Goal: Contribute content

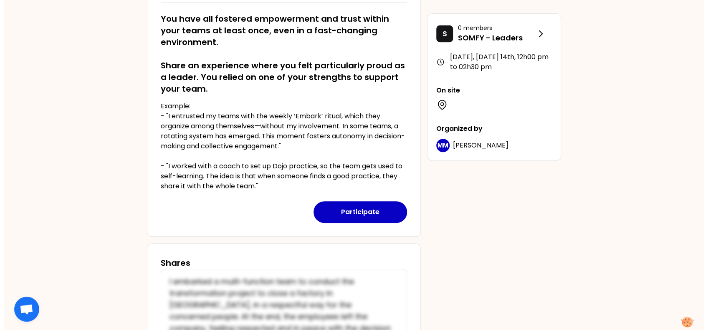
scroll to position [220, 0]
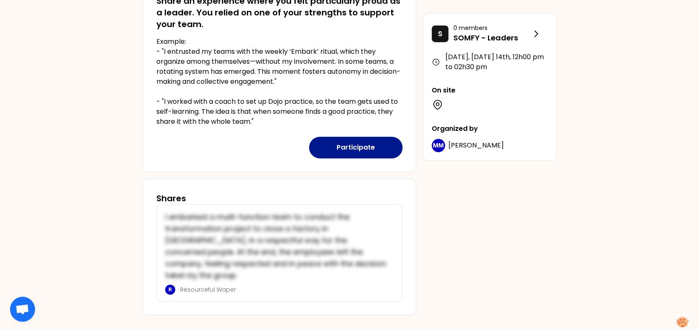
click at [350, 146] on button "Participate" at bounding box center [355, 148] width 93 height 22
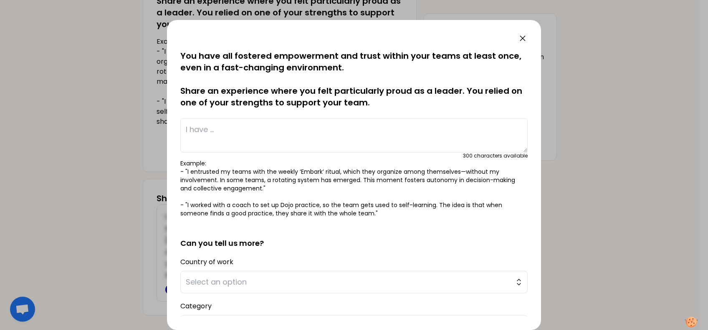
click at [202, 136] on textarea at bounding box center [353, 135] width 347 height 34
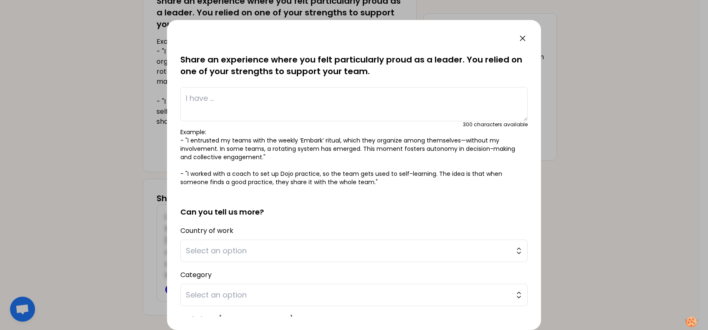
scroll to position [55, 0]
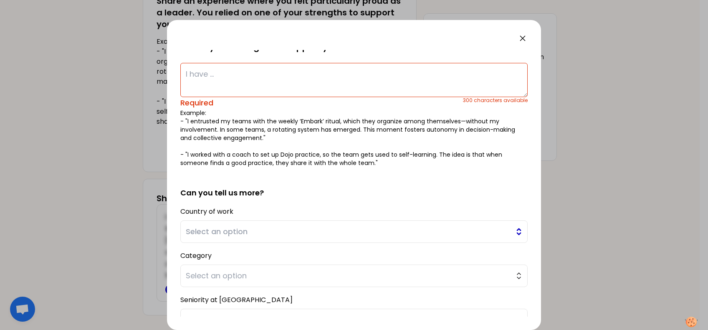
click at [240, 225] on button "Select an option" at bounding box center [353, 232] width 347 height 23
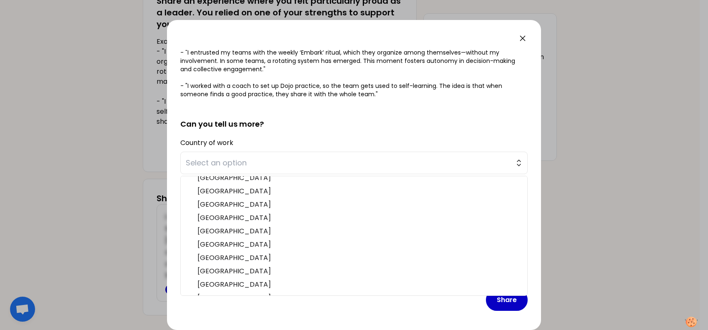
scroll to position [0, 0]
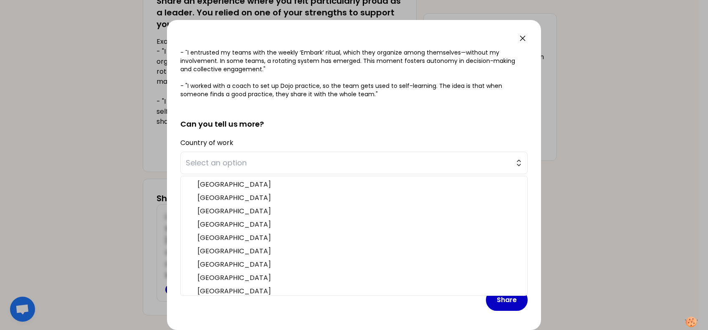
click at [291, 134] on form "saved You have all fostered empowerment and trust within your teams at least on…" at bounding box center [353, 122] width 347 height 392
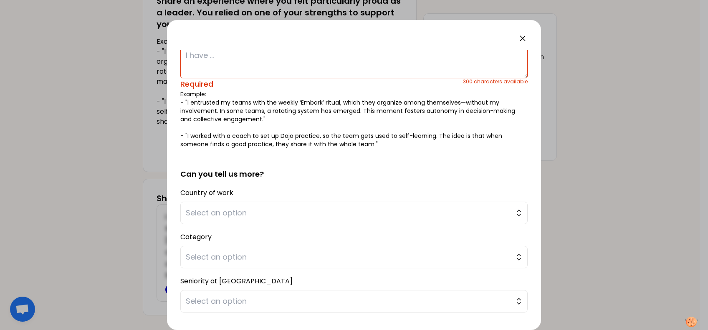
scroll to position [13, 0]
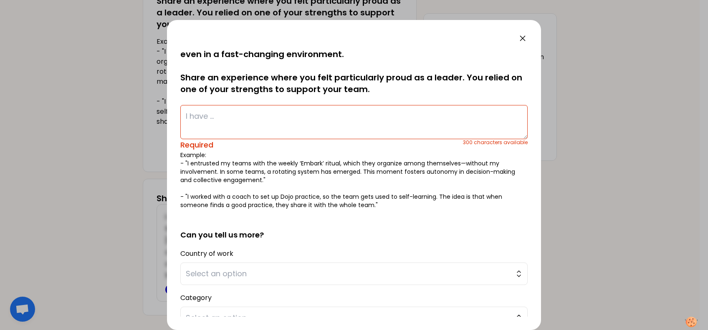
click at [244, 123] on textarea at bounding box center [353, 122] width 347 height 34
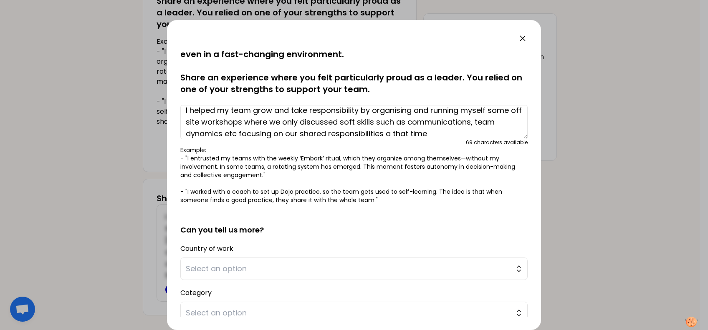
scroll to position [18, 0]
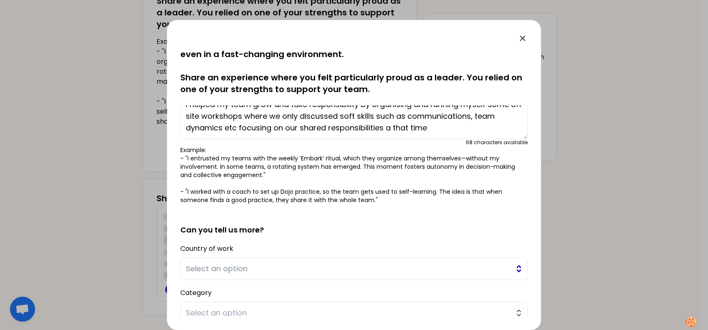
type textarea "I helped my team grow and take responsibility by organising and running myself …"
click at [252, 266] on span "Select an option" at bounding box center [348, 269] width 325 height 12
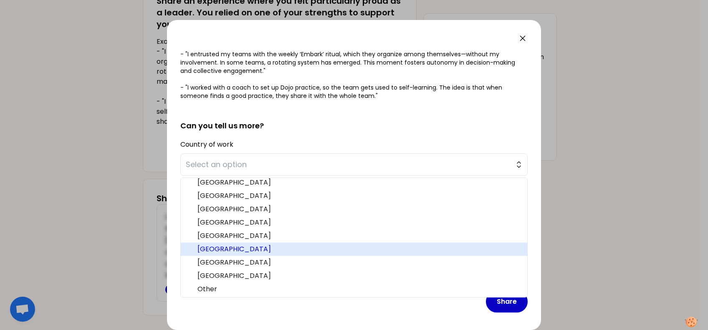
scroll to position [120, 0]
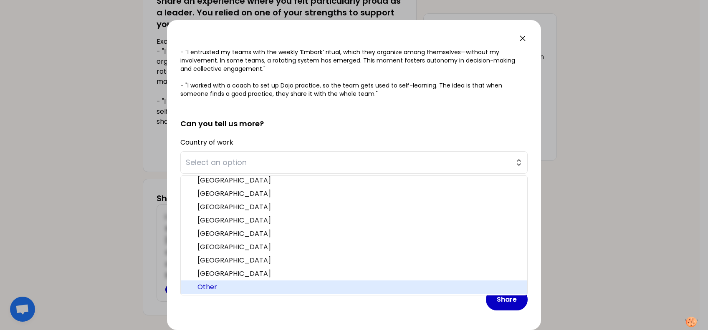
click at [240, 286] on span "Other" at bounding box center [358, 287] width 323 height 10
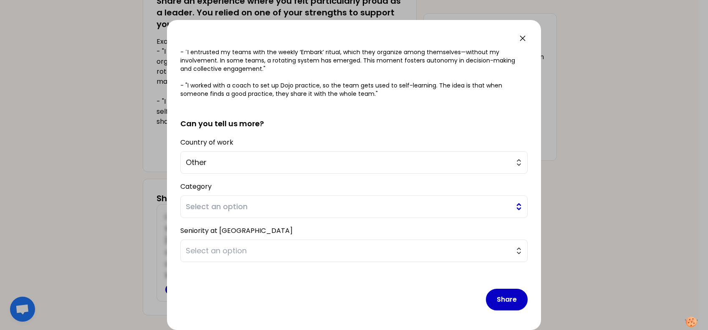
click at [240, 207] on span "Select an option" at bounding box center [348, 207] width 325 height 12
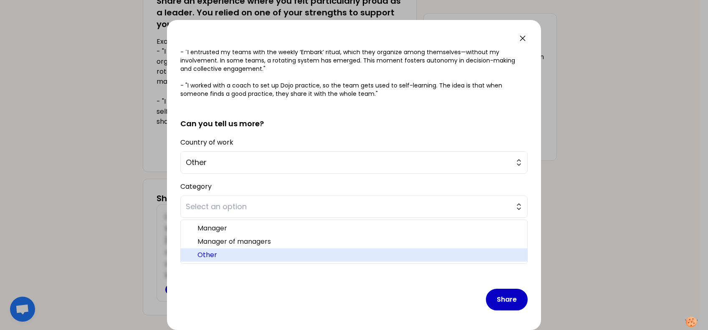
click at [218, 253] on span "Other" at bounding box center [358, 255] width 323 height 10
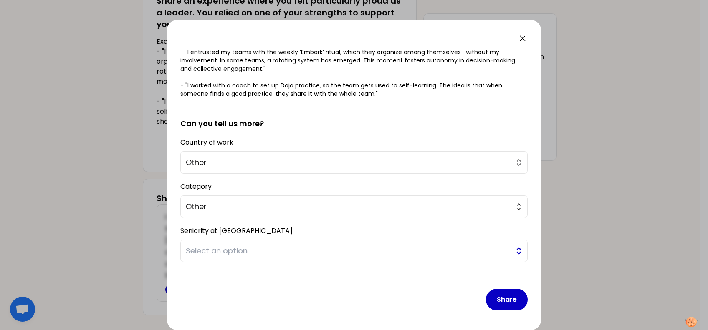
click at [227, 250] on span "Select an option" at bounding box center [348, 251] width 325 height 12
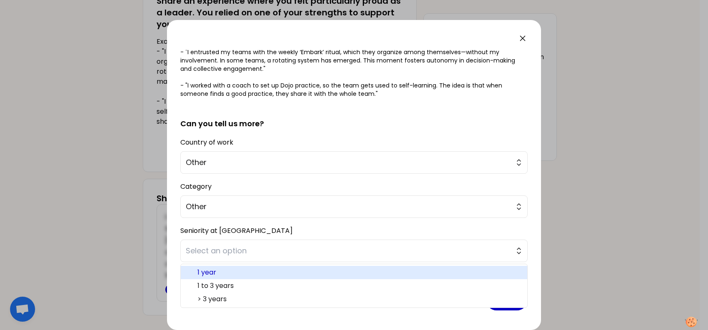
click at [227, 271] on span "1 year" at bounding box center [358, 273] width 323 height 10
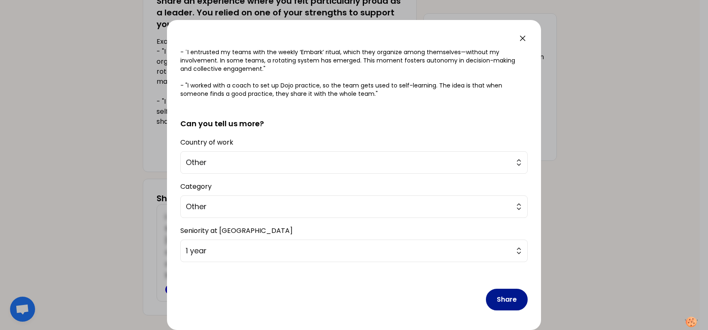
click at [501, 301] on button "Share" at bounding box center [507, 300] width 42 height 22
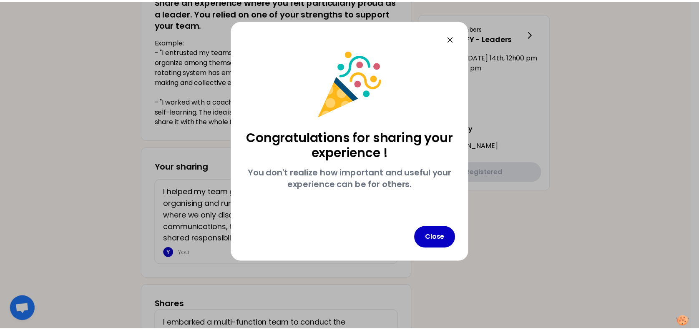
scroll to position [0, 0]
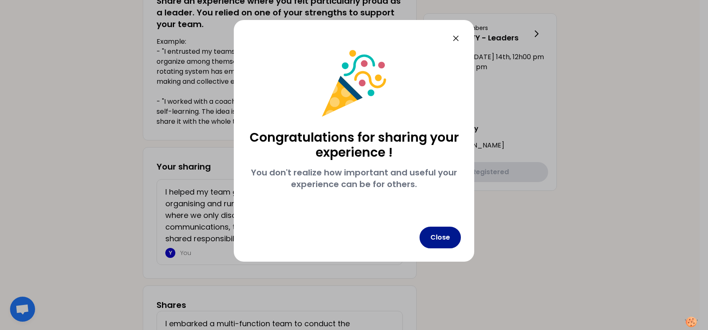
click at [445, 239] on button "Close" at bounding box center [439, 238] width 41 height 22
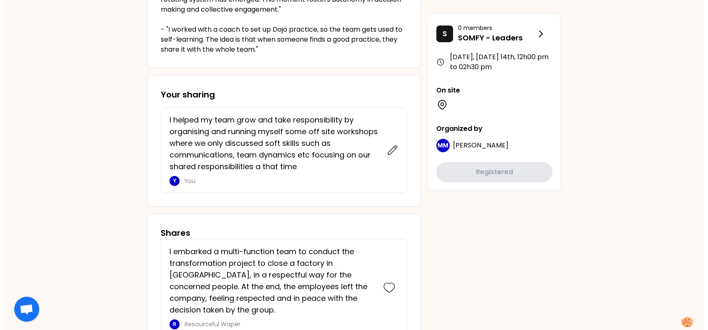
scroll to position [327, 0]
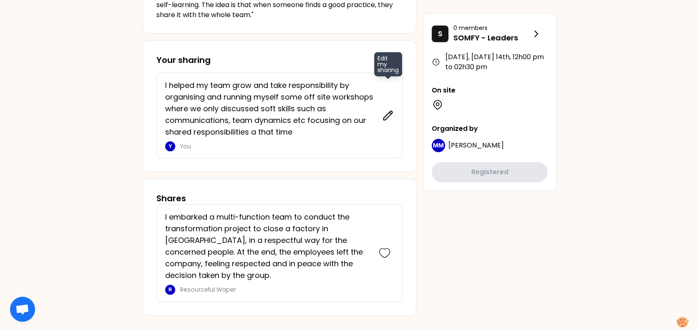
click at [389, 117] on icon at bounding box center [388, 116] width 12 height 12
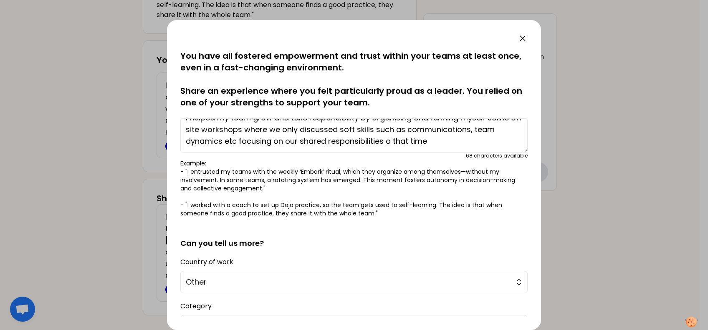
scroll to position [23, 0]
click at [272, 144] on textarea "I helped my team grow and take responsibility by organising and running myself …" at bounding box center [353, 135] width 347 height 34
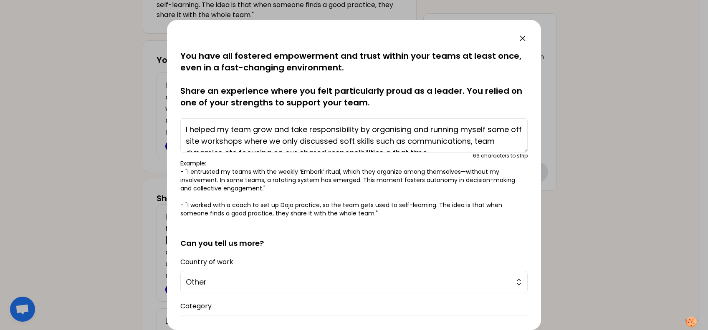
scroll to position [47, 0]
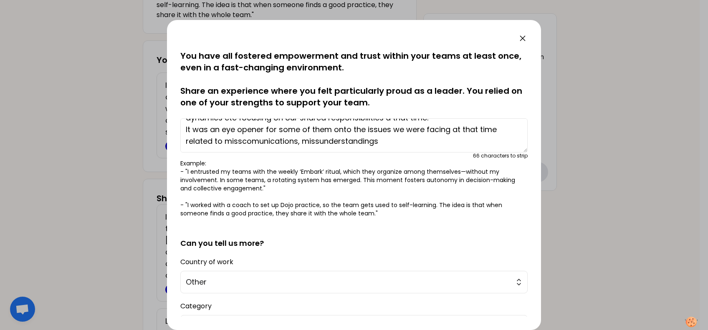
click at [393, 143] on textarea "I helped my team grow and take responsibility by organising and running myself …" at bounding box center [353, 135] width 347 height 34
click at [322, 140] on textarea "I helped my team grow and take responsibility by organising and running myself …" at bounding box center [353, 135] width 347 height 34
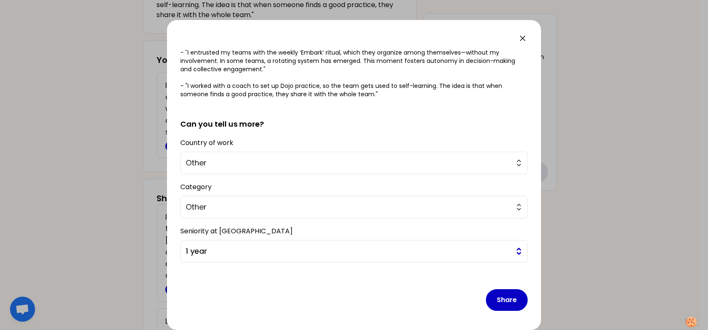
scroll to position [120, 0]
type textarea "I helped my team grow and take responsibility by organising and running myself …"
click at [495, 302] on button "Share" at bounding box center [507, 300] width 42 height 22
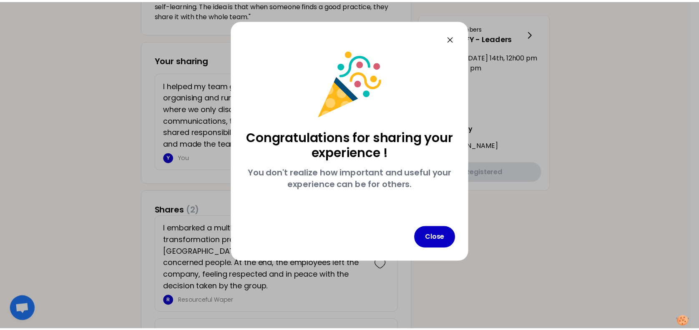
scroll to position [0, 0]
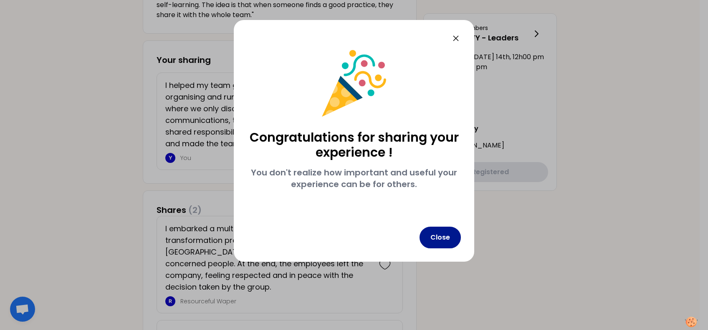
click at [447, 244] on button "Close" at bounding box center [439, 238] width 41 height 22
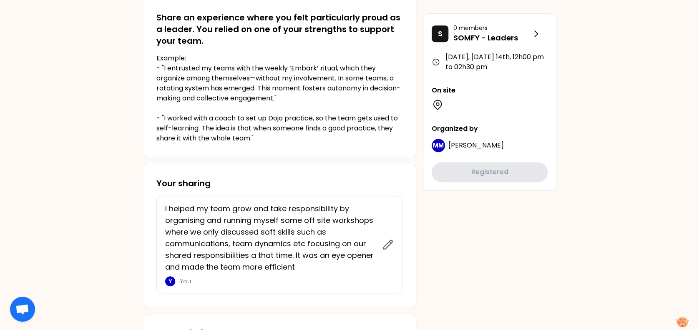
scroll to position [20, 0]
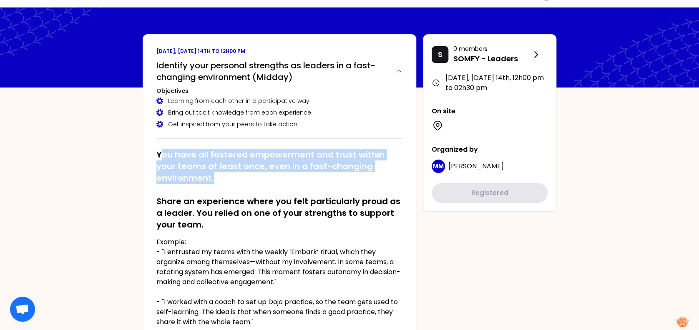
drag, startPoint x: 170, startPoint y: 154, endPoint x: 226, endPoint y: 178, distance: 60.6
click at [226, 178] on h2 "You have all fostered empowerment and trust within your teams at least once, ev…" at bounding box center [279, 190] width 246 height 82
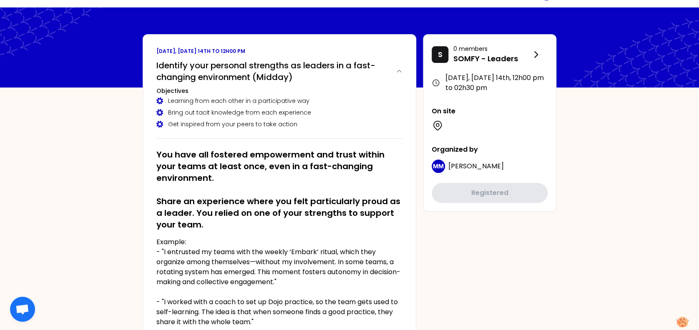
drag, startPoint x: 226, startPoint y: 178, endPoint x: 184, endPoint y: 200, distance: 48.0
click at [184, 200] on h2 "You have all fostered empowerment and trust within your teams at least once, ev…" at bounding box center [279, 190] width 246 height 82
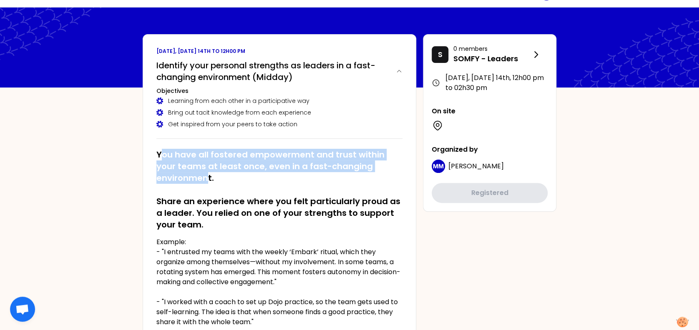
drag, startPoint x: 166, startPoint y: 156, endPoint x: 209, endPoint y: 179, distance: 49.1
click at [209, 179] on h2 "You have all fostered empowerment and trust within your teams at least once, ev…" at bounding box center [279, 190] width 246 height 82
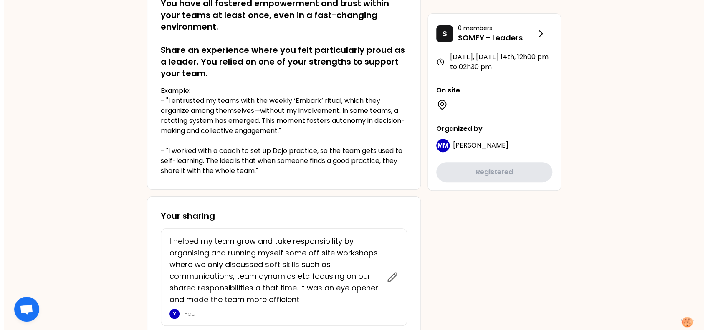
scroll to position [186, 0]
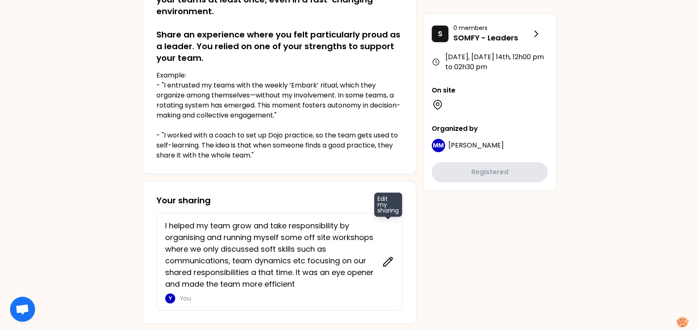
click at [388, 258] on icon at bounding box center [388, 262] width 12 height 12
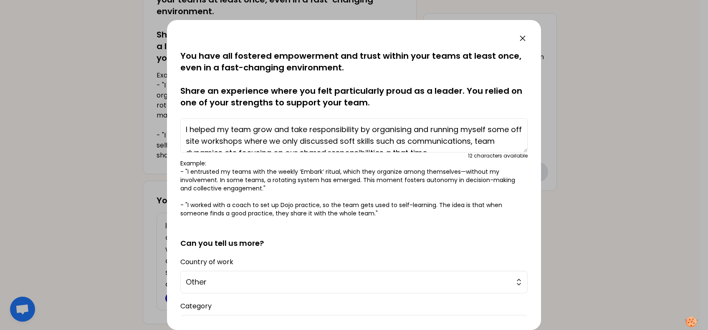
click at [293, 131] on textarea "I helped my team grow and take responsibility by organising and running myself …" at bounding box center [353, 135] width 347 height 34
click at [292, 130] on textarea "I helped my team grow and take responsibility by organising and running myself …" at bounding box center [353, 135] width 347 height 34
click at [344, 128] on textarea "I helped my team grow, take responsibility by organising and running myself som…" at bounding box center [353, 135] width 347 height 34
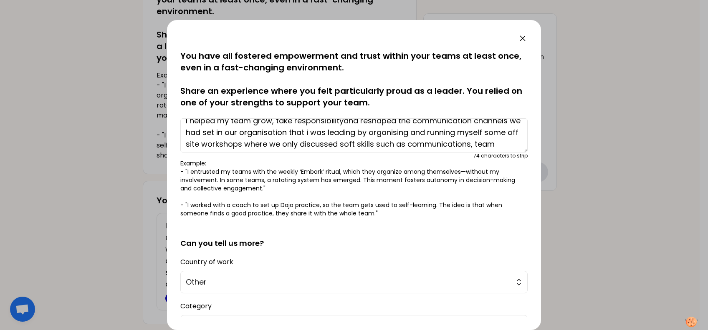
scroll to position [2, 0]
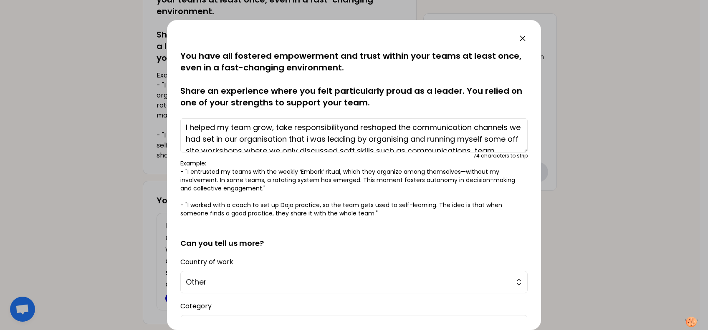
click at [285, 142] on textarea "I helped my team grow, take responsibilityand reshaped the communication channe…" at bounding box center [353, 135] width 347 height 34
click at [334, 149] on textarea "I helped my team grow, take responsibilityand reshaped the communication channe…" at bounding box center [353, 135] width 347 height 34
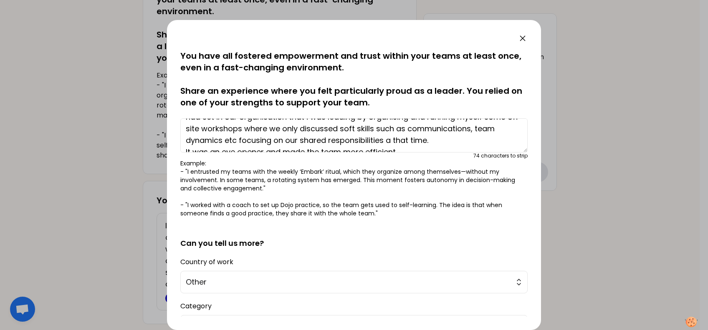
click at [327, 140] on textarea "I helped my team grow, take responsibilityand reshaped the communication channe…" at bounding box center [353, 135] width 347 height 34
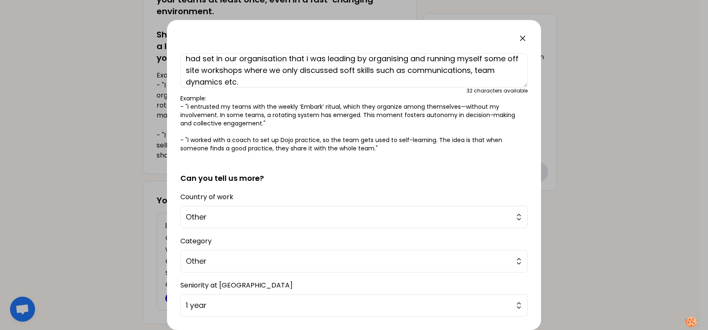
scroll to position [120, 0]
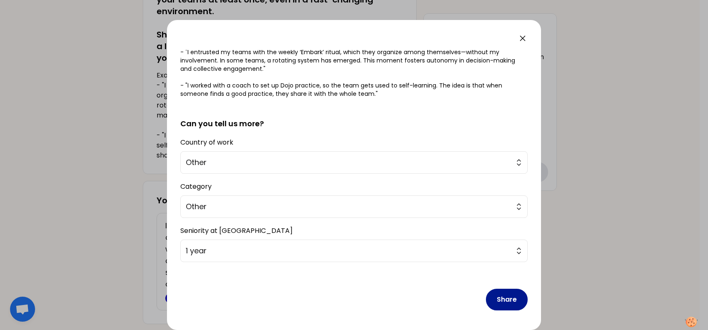
type textarea "I helped my team grow, take responsibilityand reshaped the communication channe…"
click at [501, 300] on button "Share" at bounding box center [507, 300] width 42 height 22
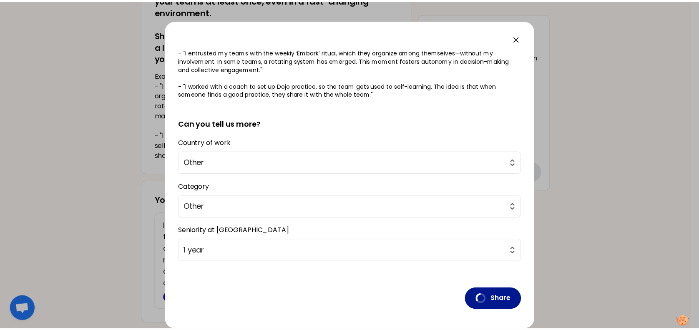
scroll to position [0, 0]
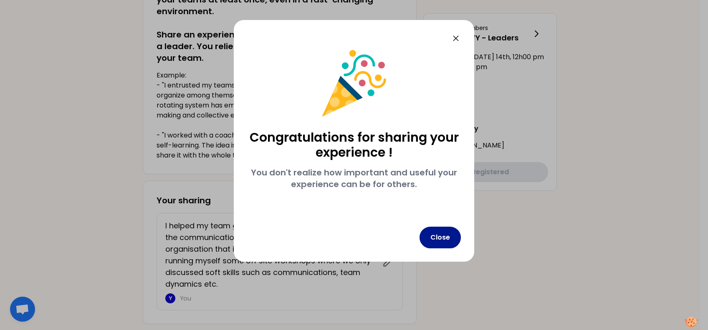
click at [446, 235] on button "Close" at bounding box center [439, 238] width 41 height 22
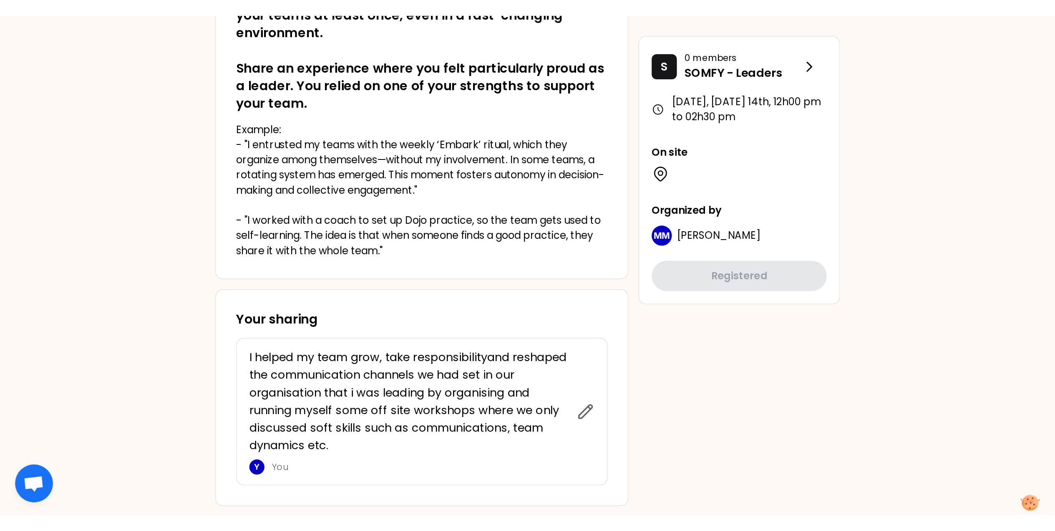
scroll to position [186, 0]
